Goal: Information Seeking & Learning: Check status

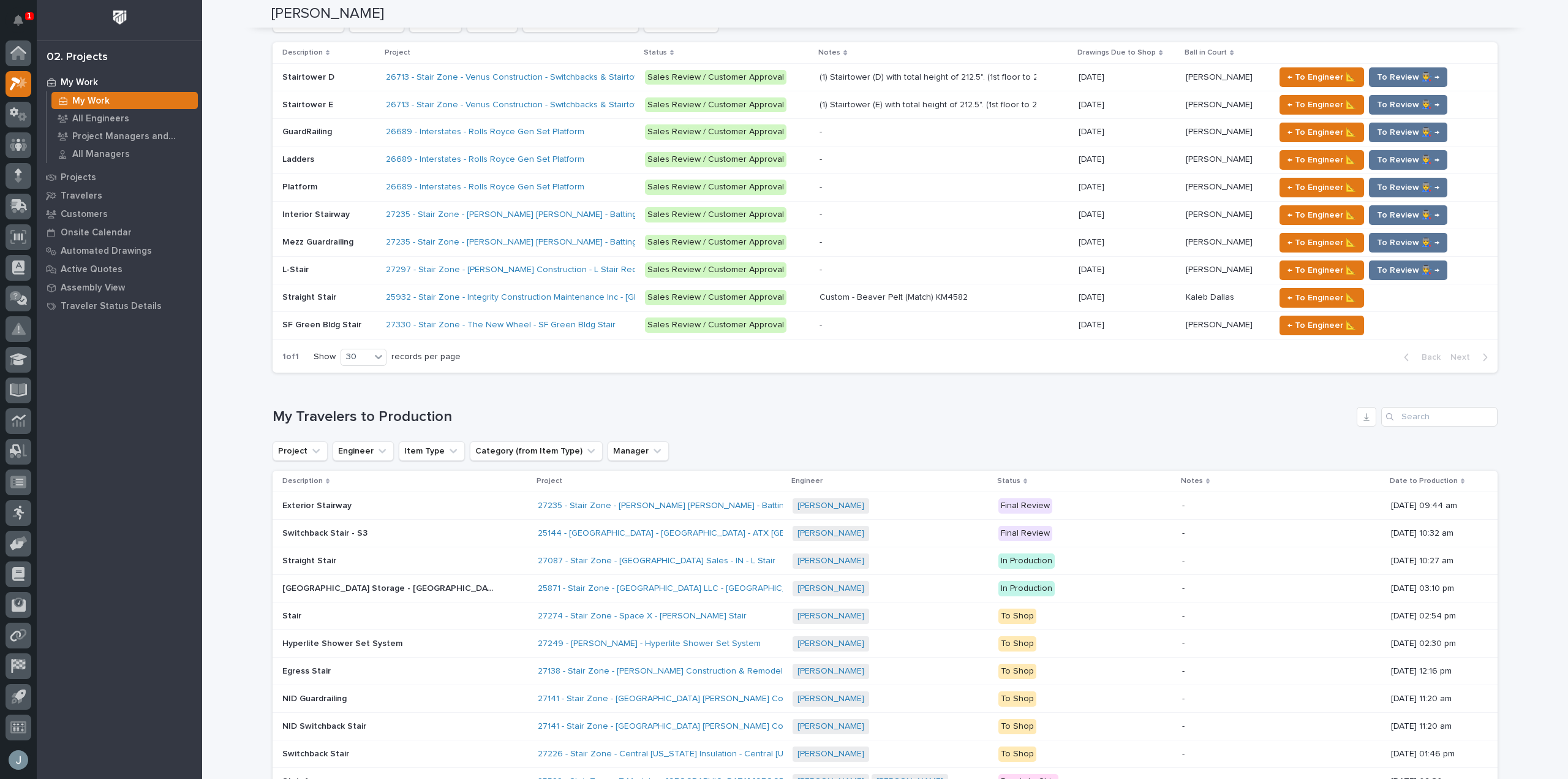
scroll to position [856, 0]
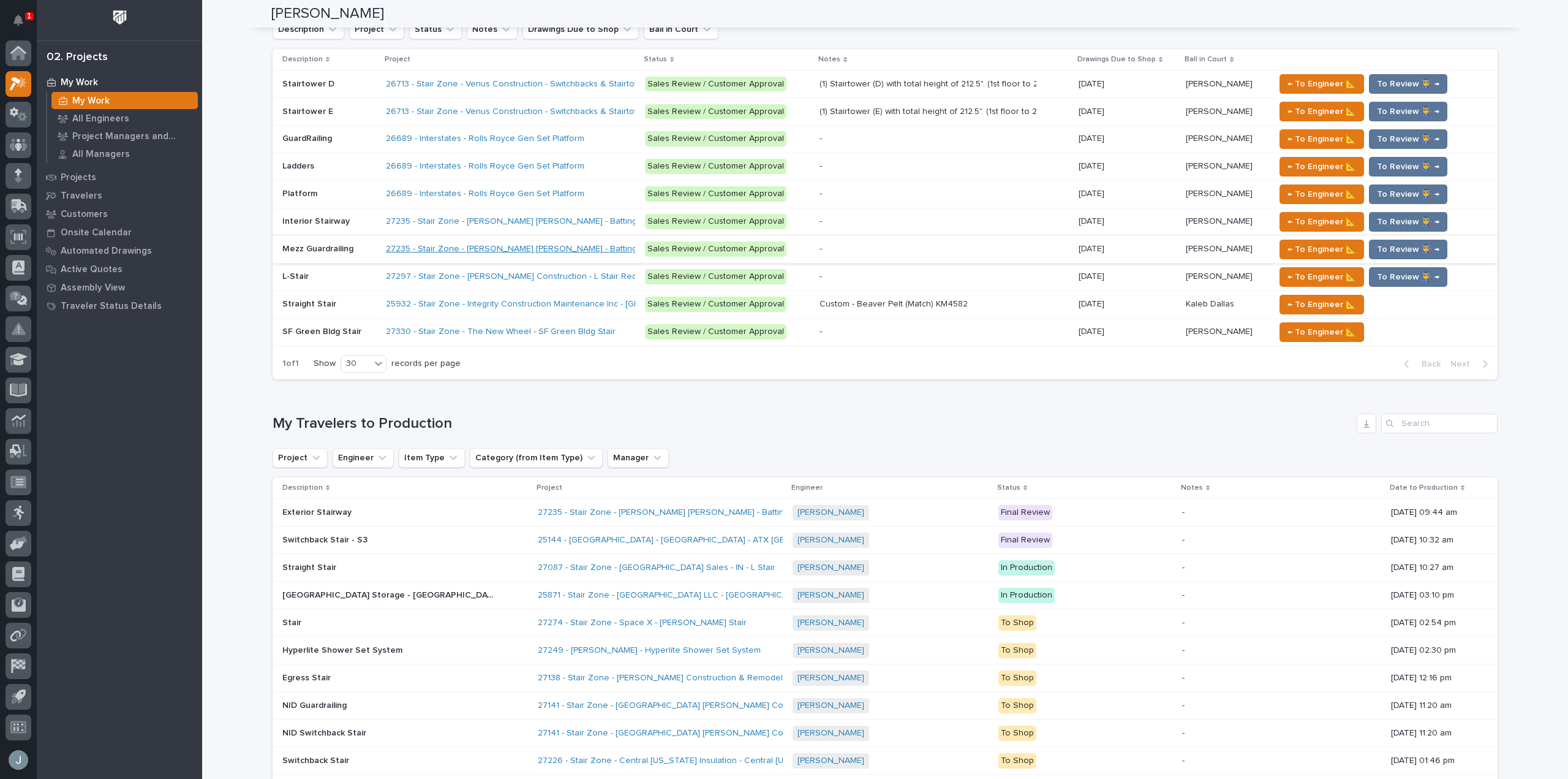
click at [574, 248] on link "27235 - Stair Zone - [PERSON_NAME] [PERSON_NAME] - Batting Cage Stairs" at bounding box center [535, 249] width 299 height 11
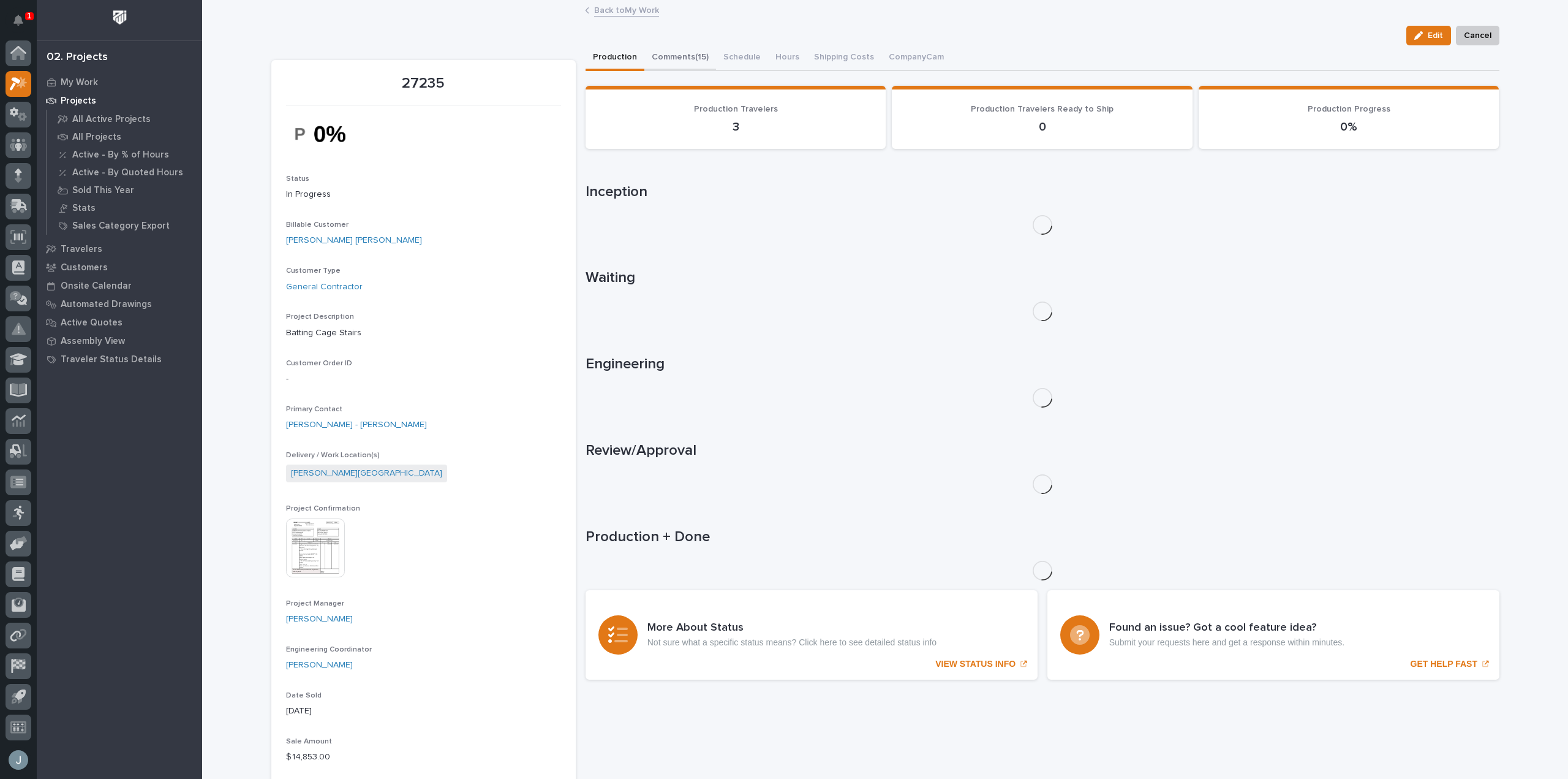
click at [680, 63] on button "Comments (15)" at bounding box center [679, 58] width 71 height 26
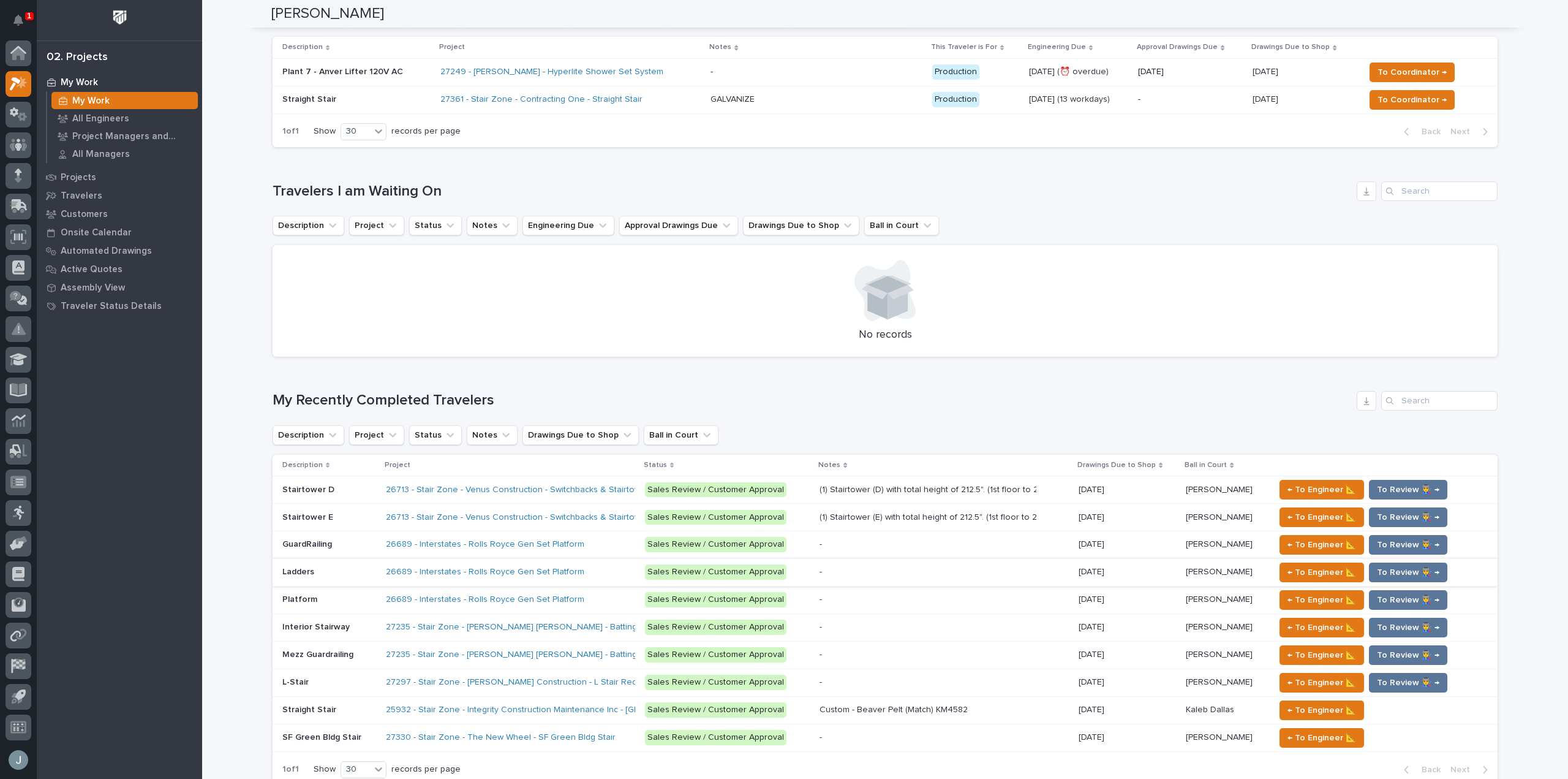
scroll to position [490, 0]
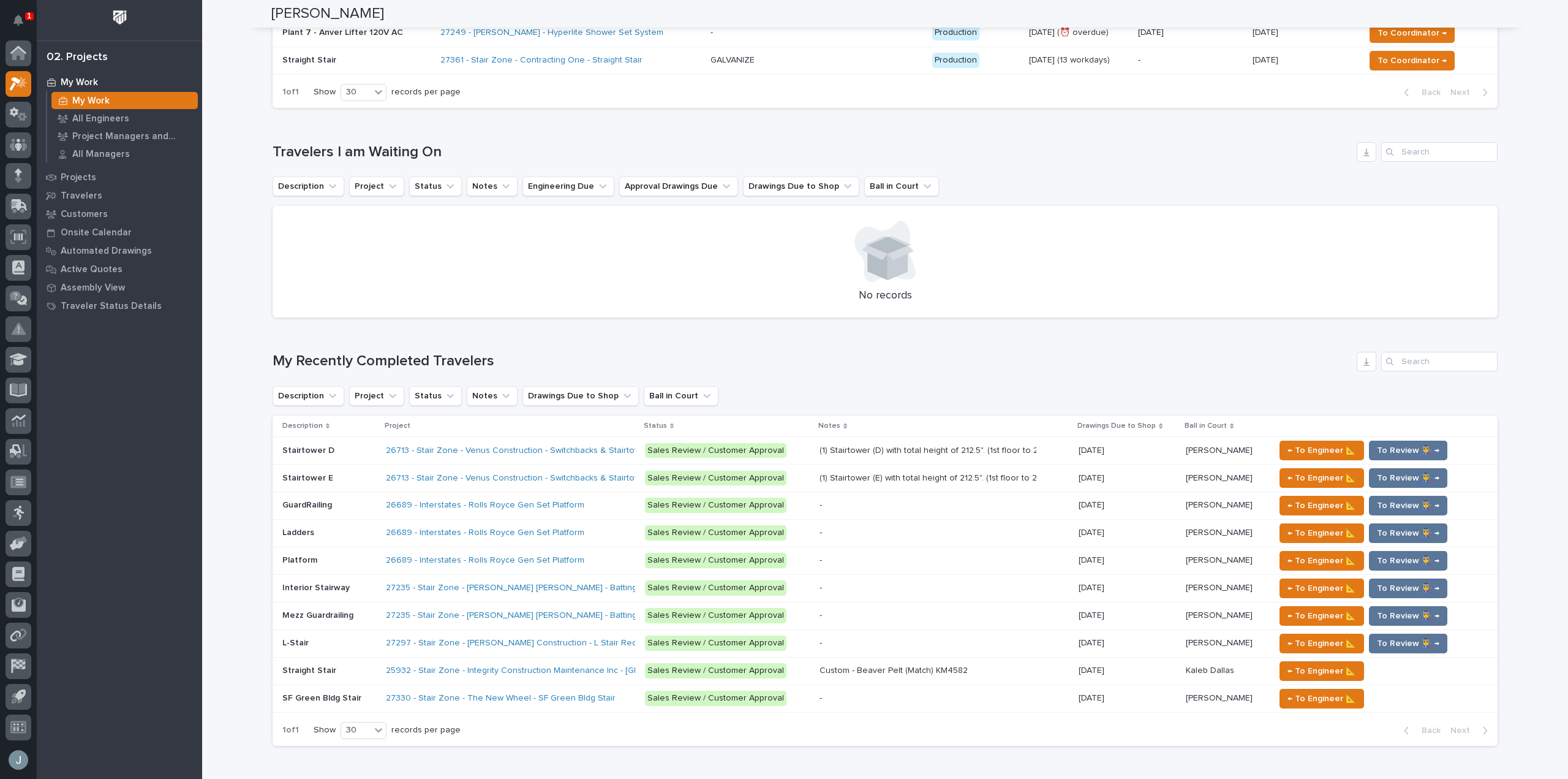
click at [349, 612] on p at bounding box center [329, 615] width 93 height 11
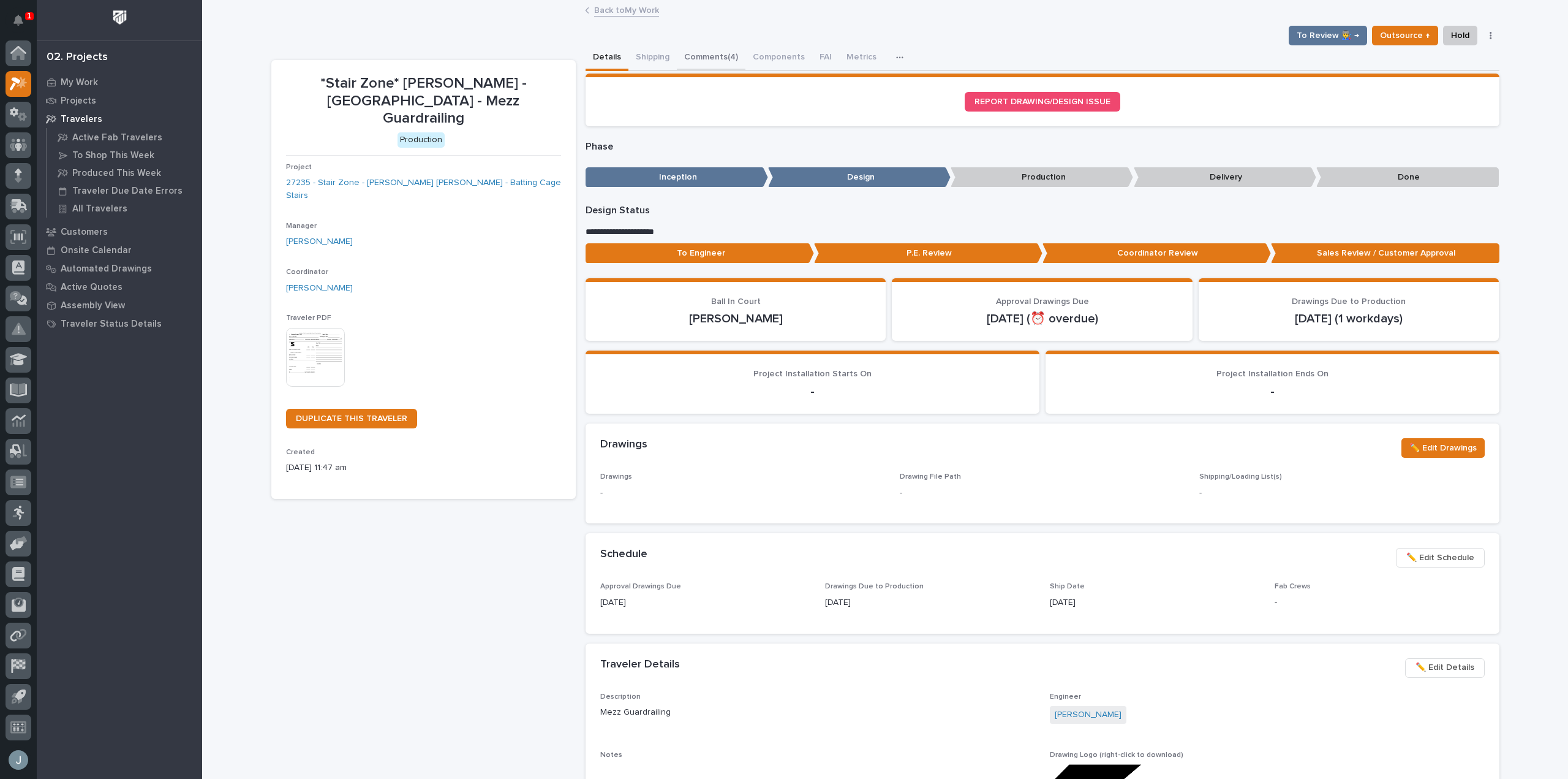
click at [687, 62] on button "Comments (4)" at bounding box center [711, 58] width 69 height 26
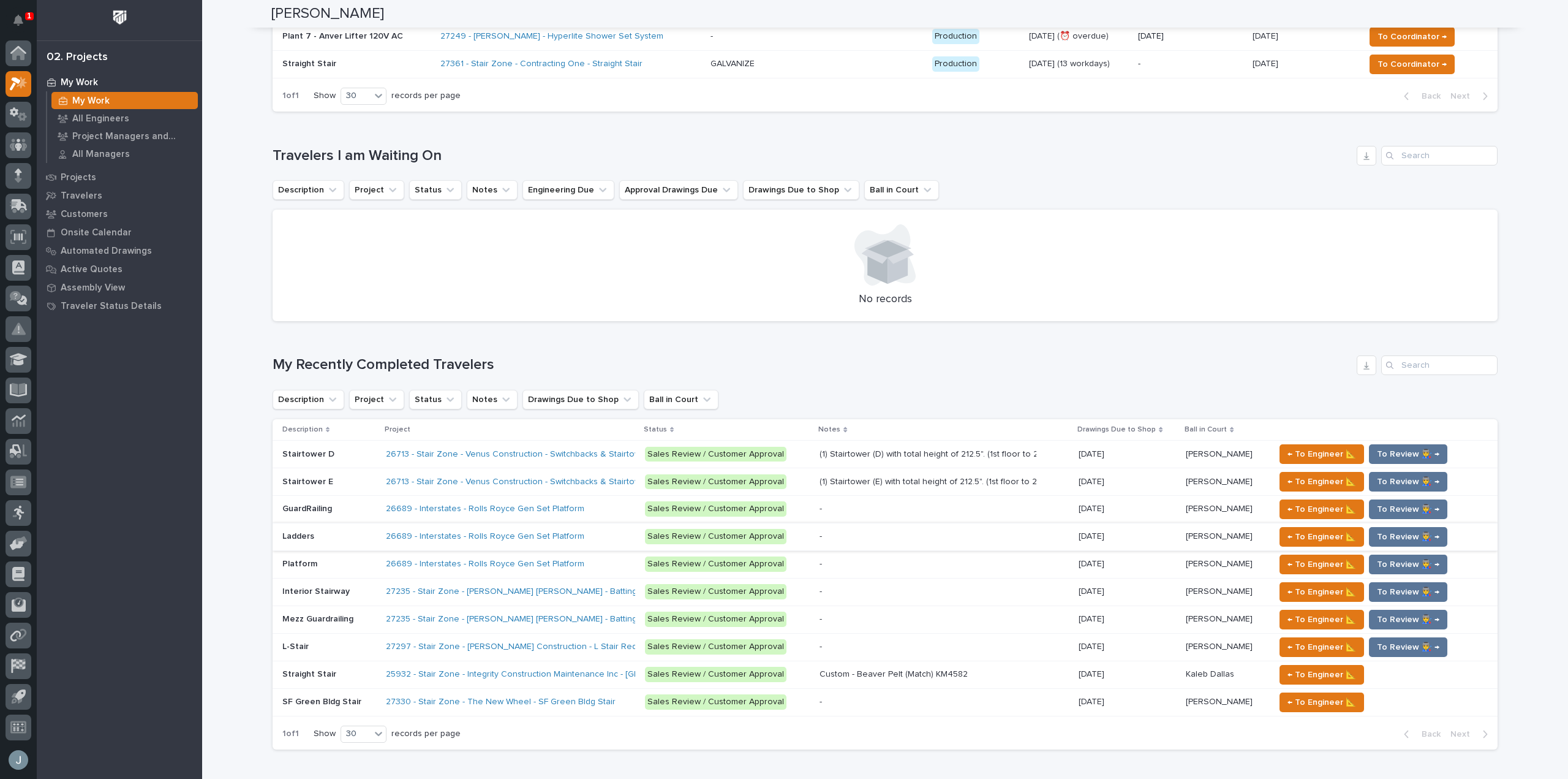
scroll to position [489, 0]
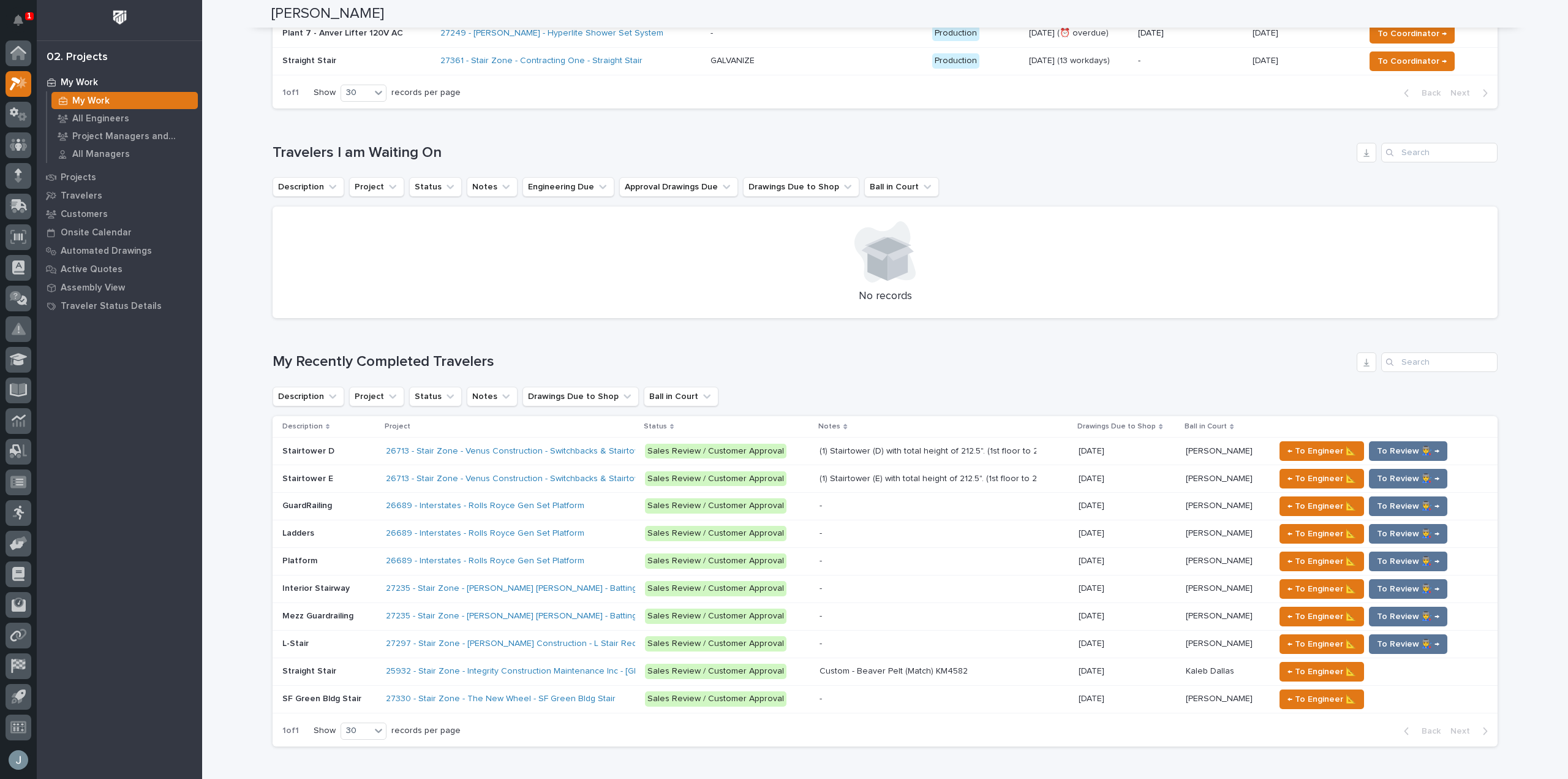
click at [343, 592] on p at bounding box center [329, 589] width 93 height 11
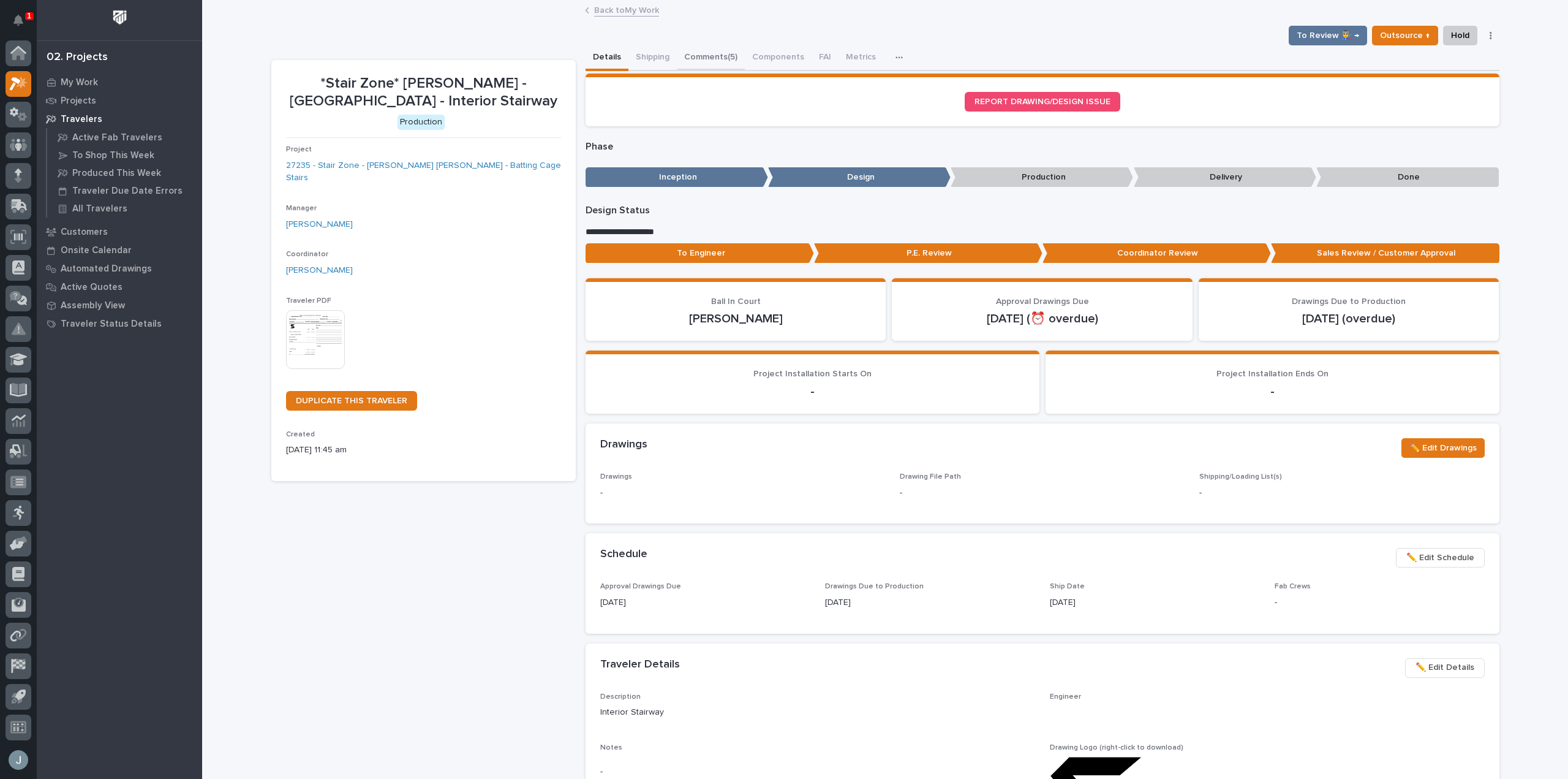
click at [703, 54] on button "Comments (5)" at bounding box center [710, 58] width 68 height 26
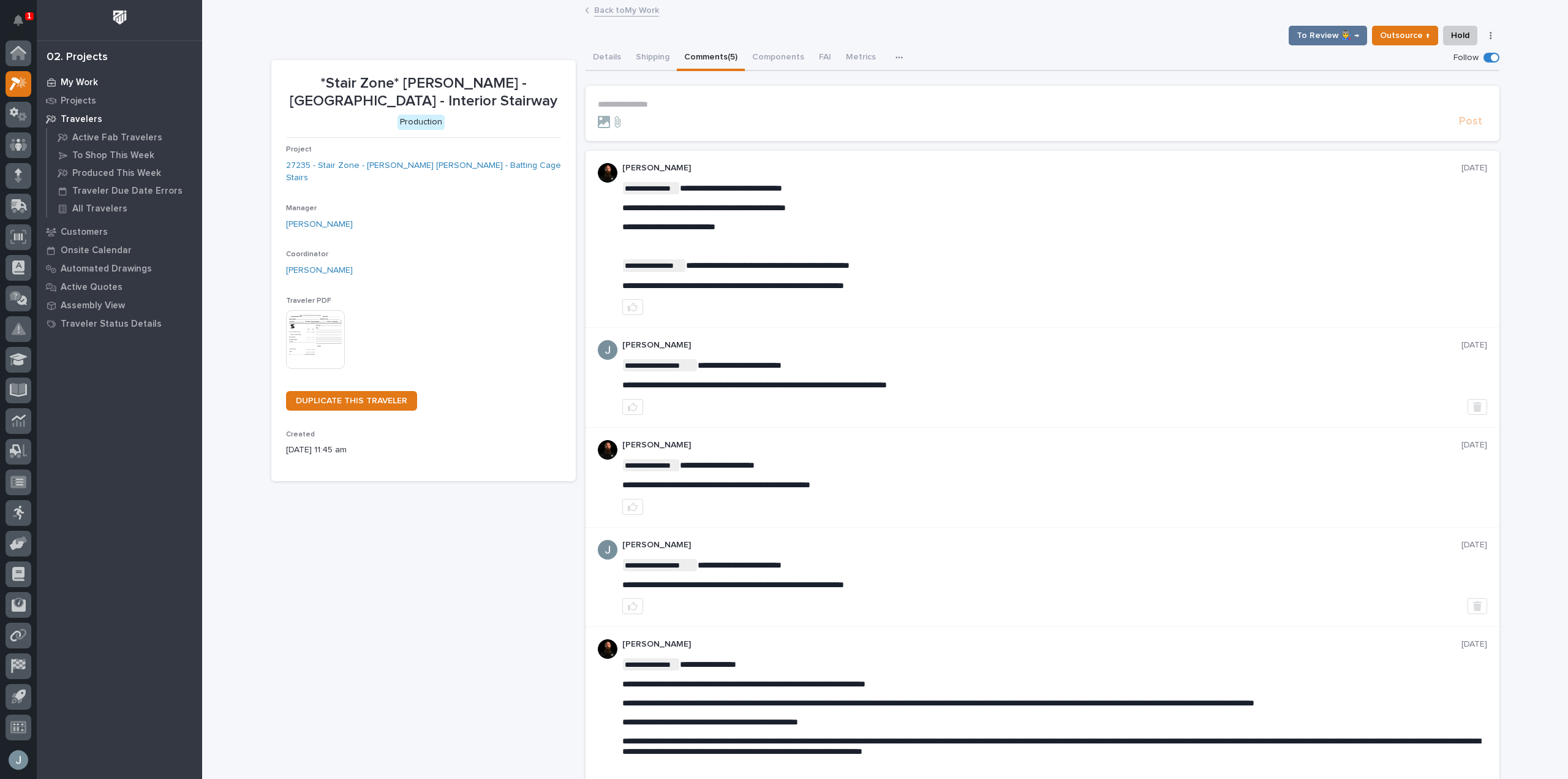
click at [88, 83] on p "My Work" at bounding box center [79, 83] width 37 height 11
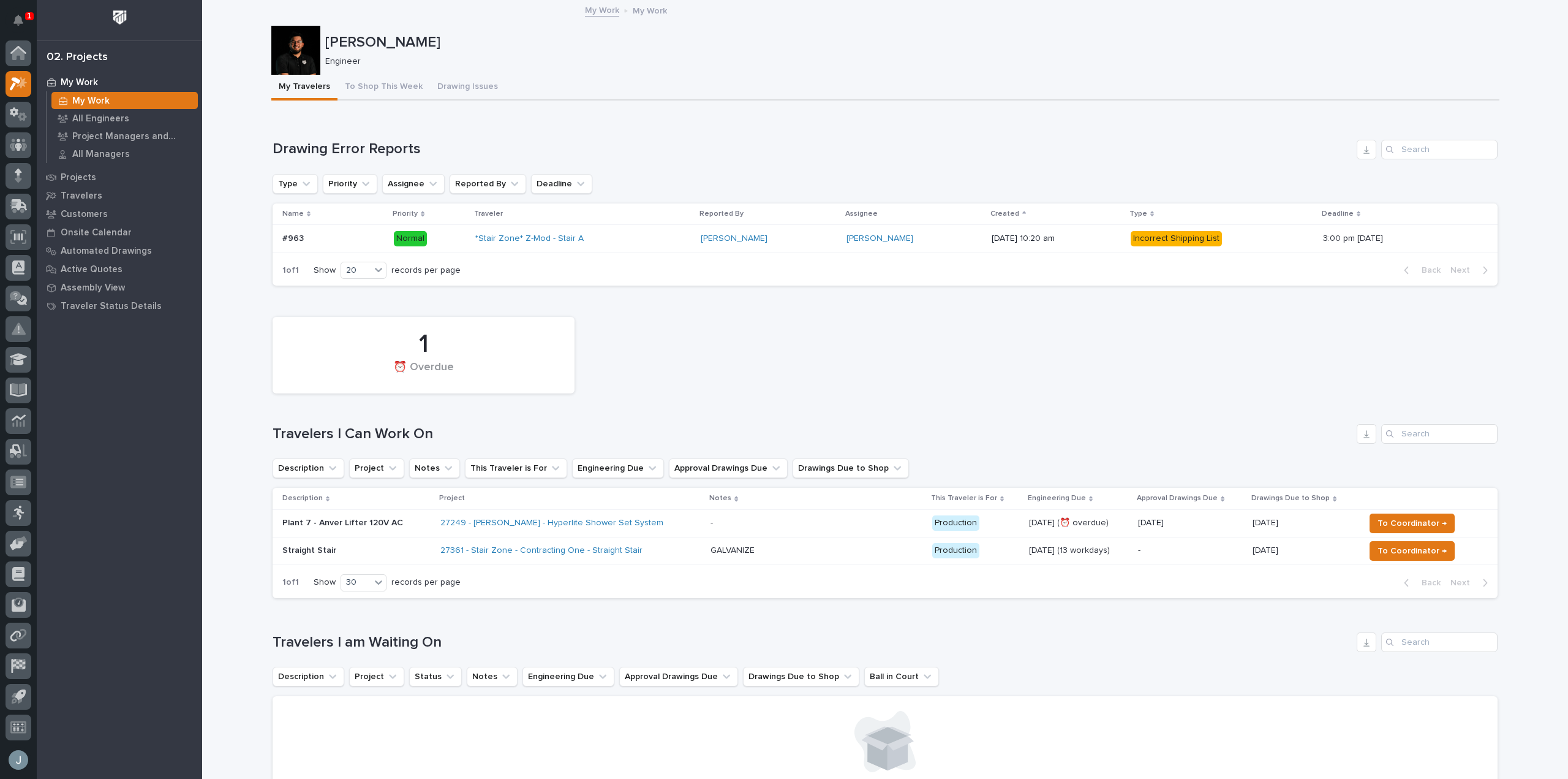
click at [392, 548] on p "Straight Stair" at bounding box center [356, 550] width 148 height 11
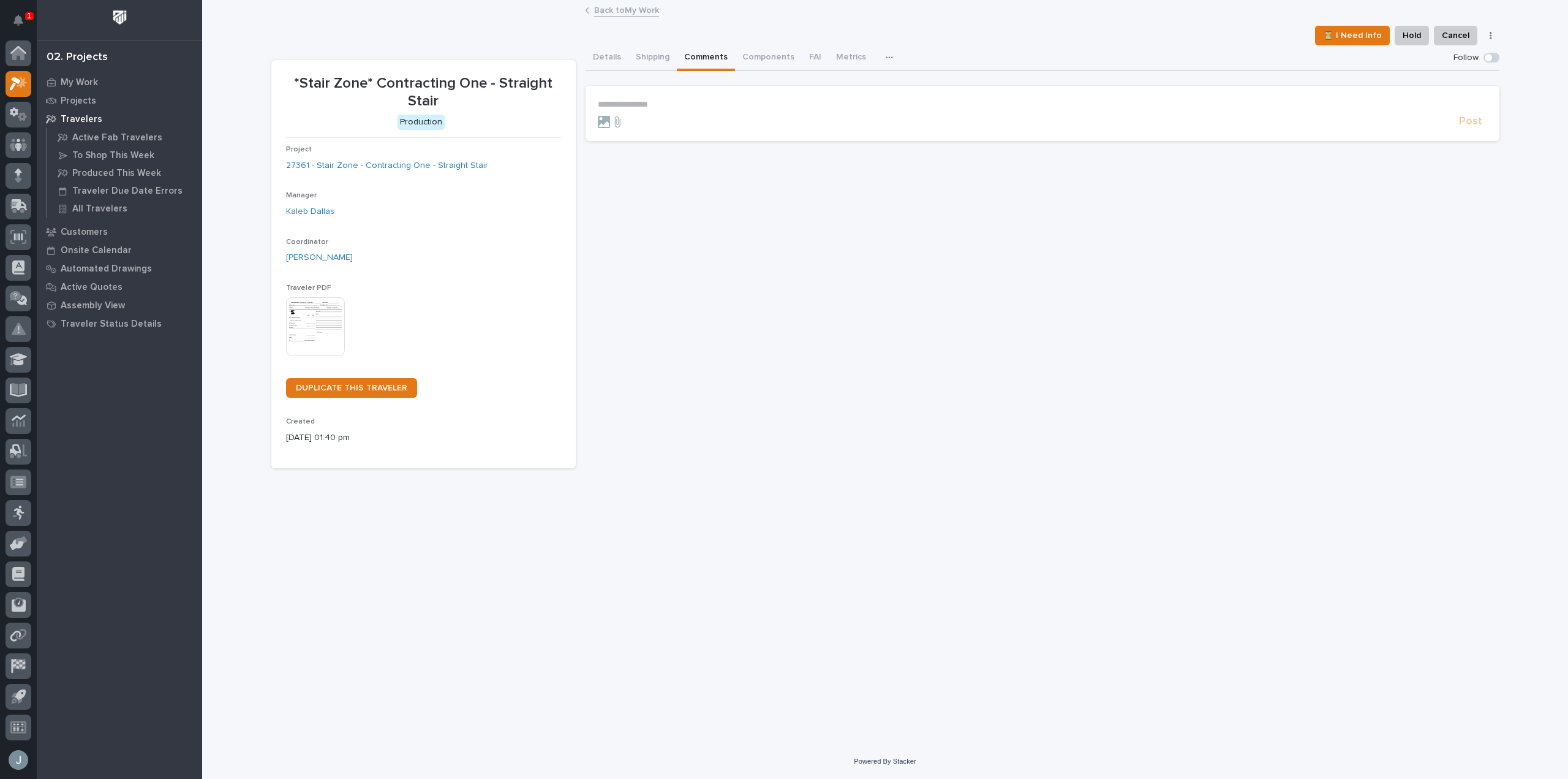
click at [711, 57] on button "Comments" at bounding box center [706, 58] width 58 height 26
click at [589, 52] on button "Details" at bounding box center [606, 58] width 43 height 26
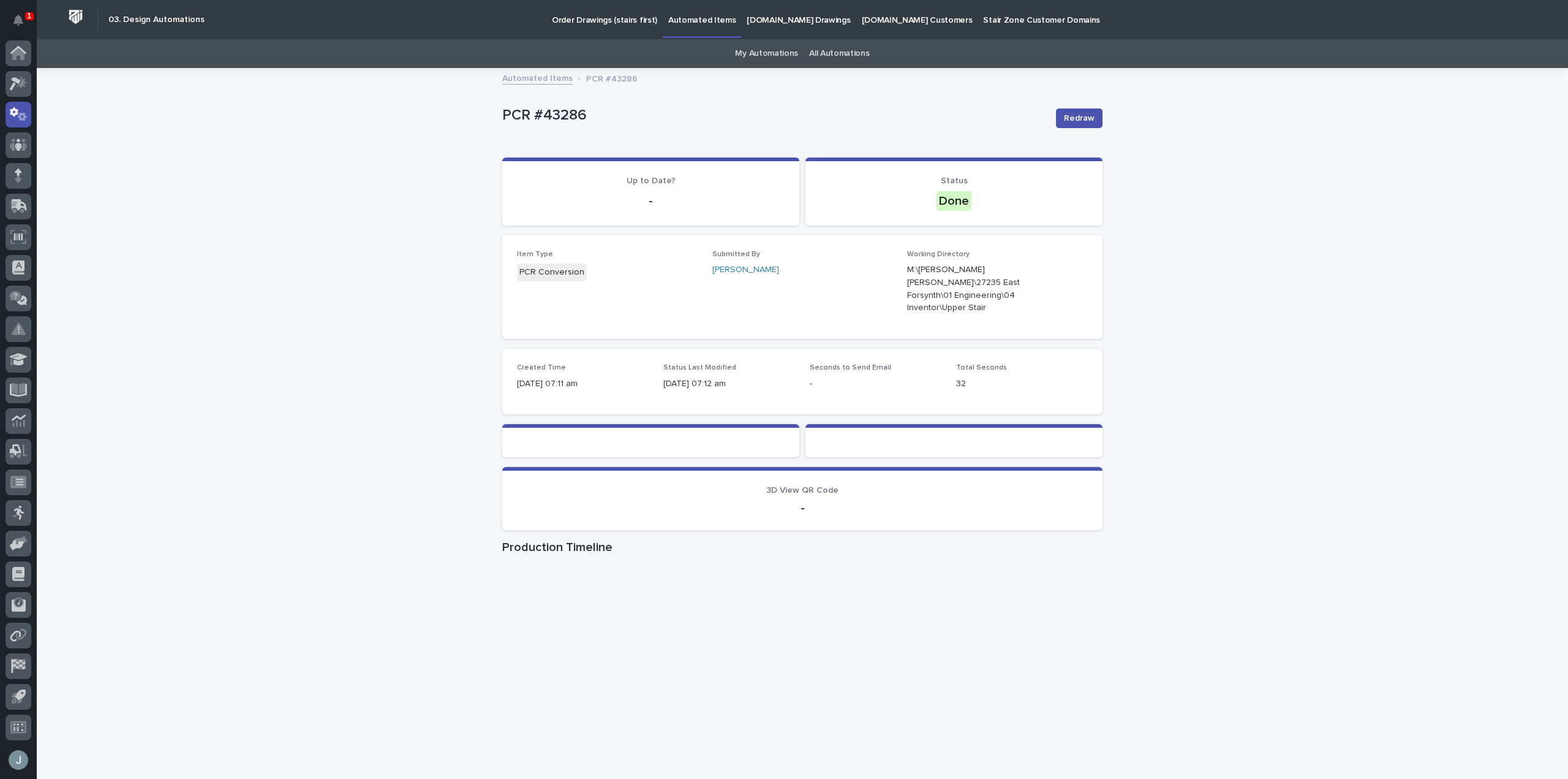
click at [1355, 658] on div "Loading... Saving… Loading... Saving… PCR #43286 Redraw PCR #43286 Redraw Sorry…" at bounding box center [802, 437] width 1531 height 735
